Goal: Information Seeking & Learning: Check status

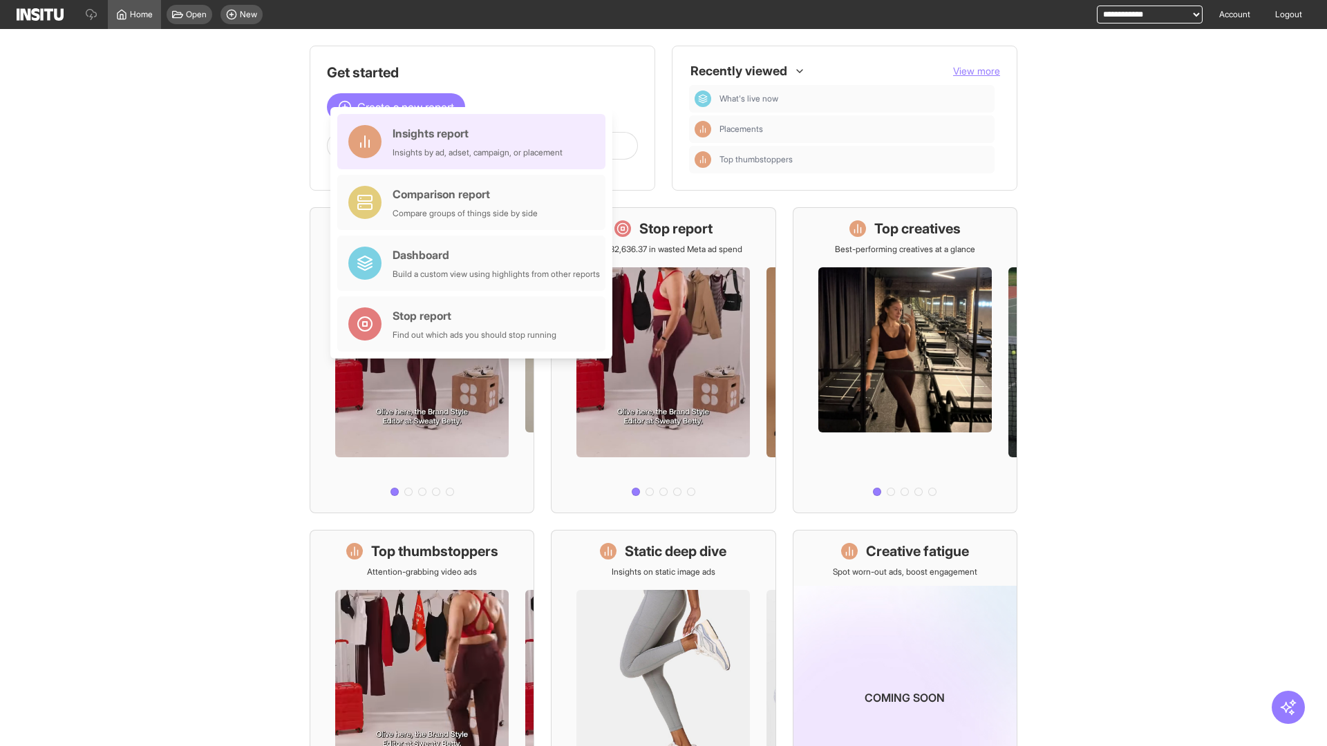
click at [475, 142] on div "Insights report Insights by ad, adset, campaign, or placement" at bounding box center [477, 141] width 170 height 33
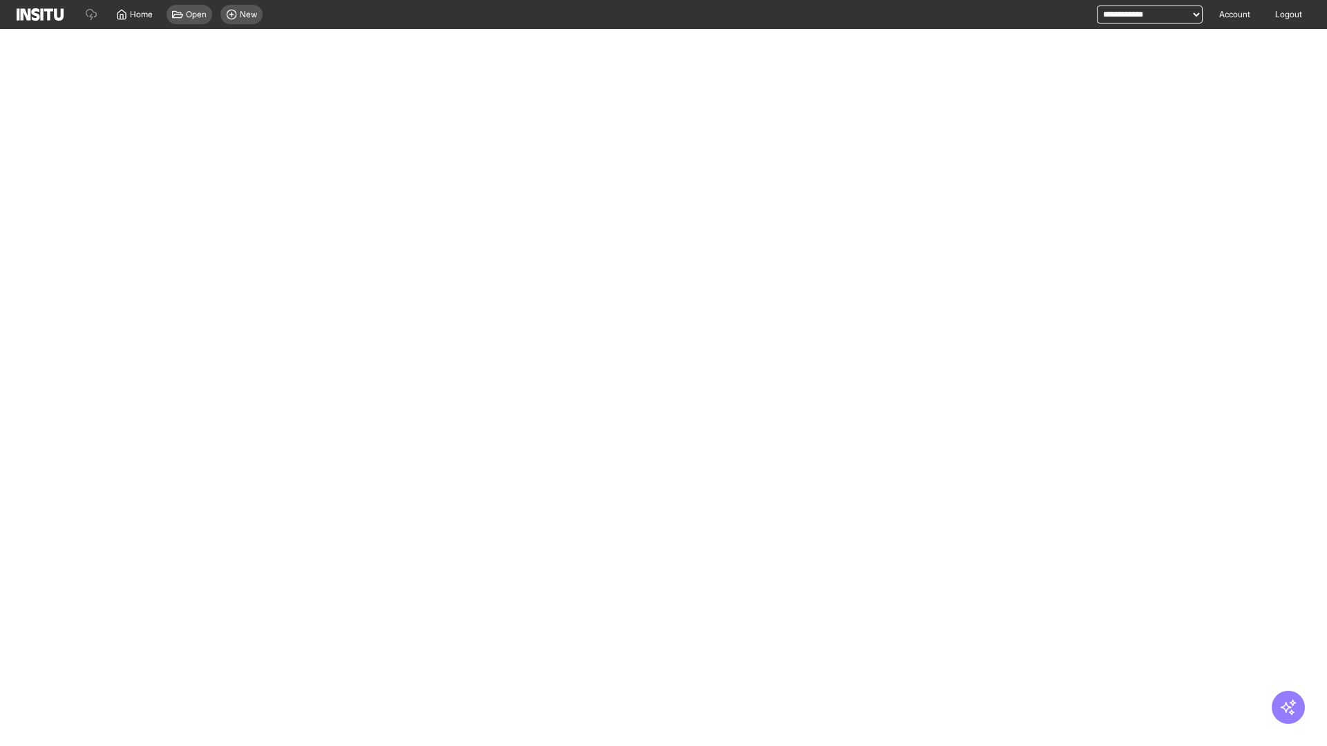
select select "**"
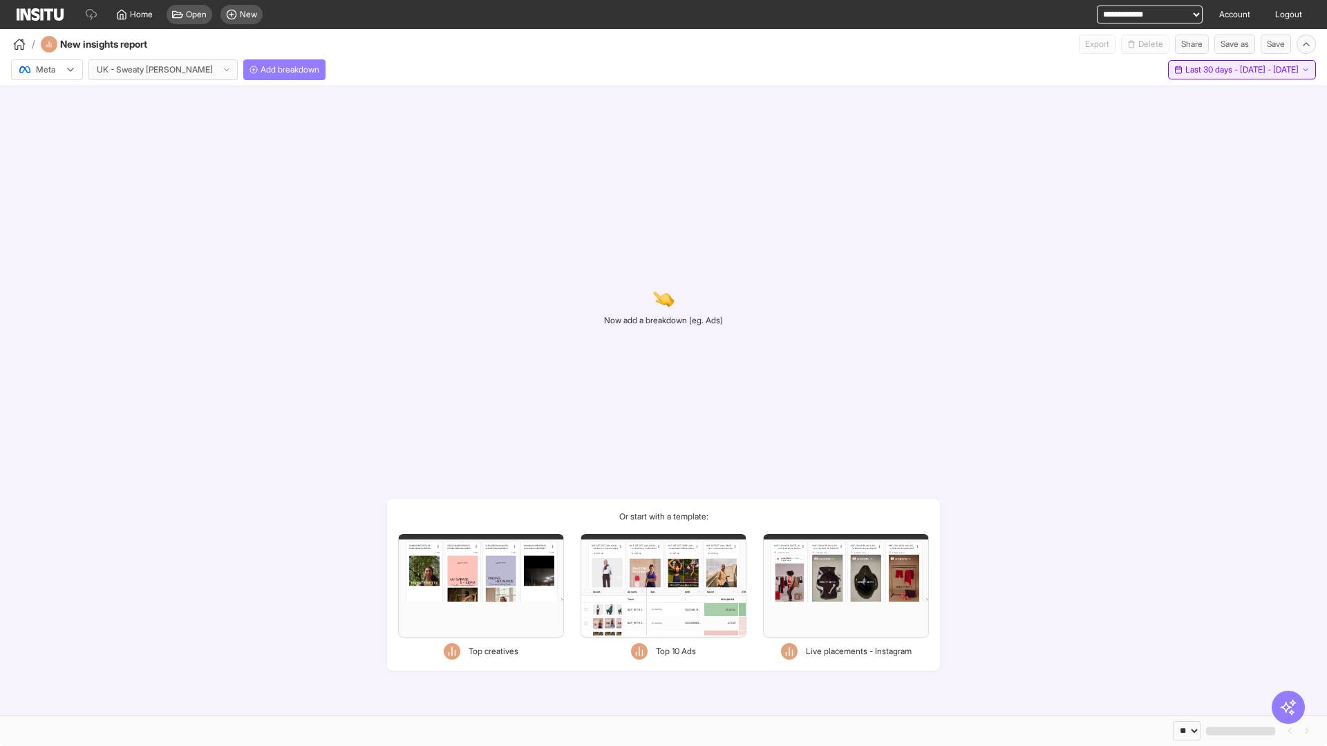
click at [1224, 70] on span "Last 30 days - [DATE] - [DATE]" at bounding box center [1241, 69] width 113 height 11
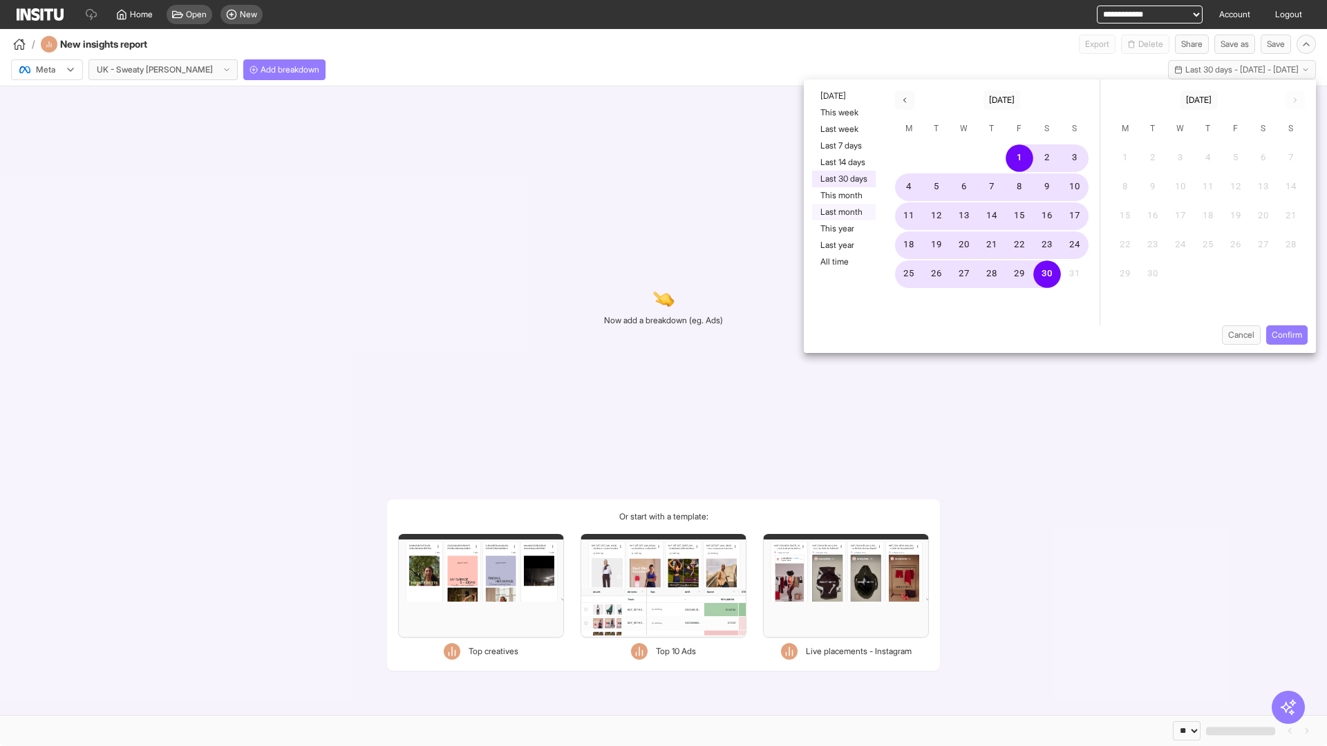
click at [842, 212] on button "Last month" at bounding box center [844, 212] width 64 height 17
